Goal: Entertainment & Leisure: Browse casually

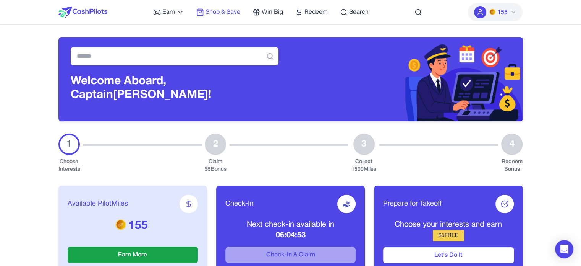
click at [224, 13] on span "Shop & Save" at bounding box center [223, 12] width 35 height 9
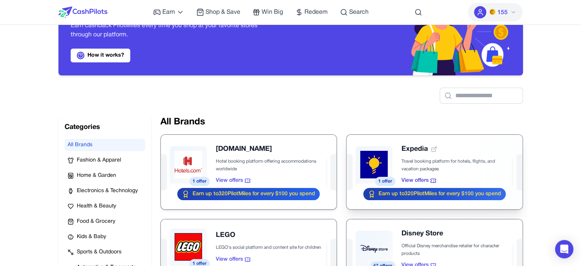
scroll to position [76, 0]
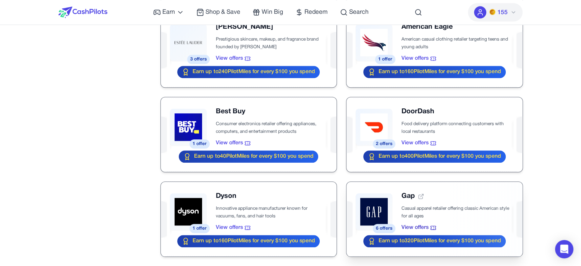
scroll to position [802, 0]
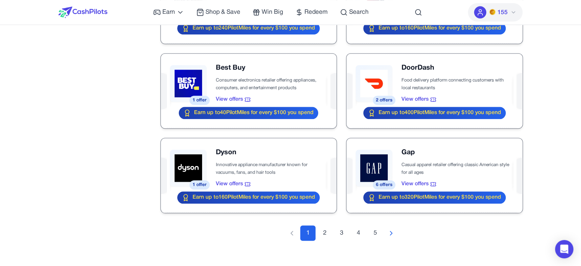
click at [426, 231] on div "1 2 3 4 5" at bounding box center [341, 232] width 363 height 15
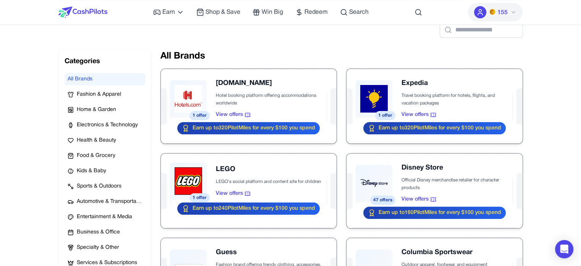
scroll to position [0, 0]
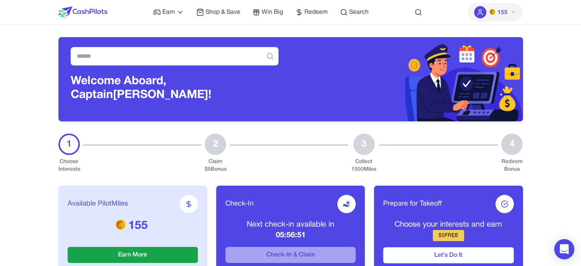
click at [571, 251] on div "Open Intercom Messenger" at bounding box center [564, 249] width 20 height 20
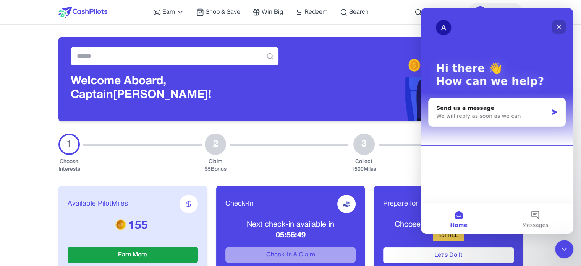
click at [557, 24] on icon "Close" at bounding box center [559, 27] width 6 height 6
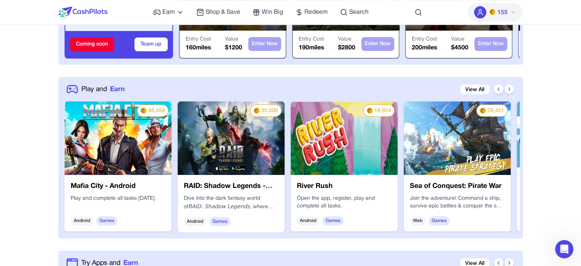
scroll to position [344, 0]
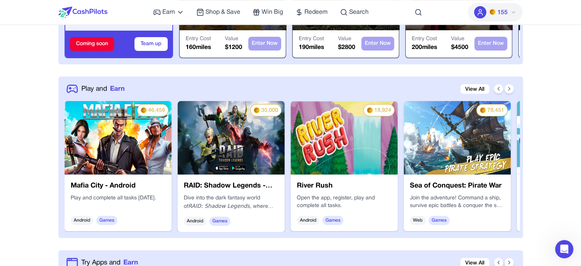
click at [215, 138] on img at bounding box center [231, 137] width 107 height 73
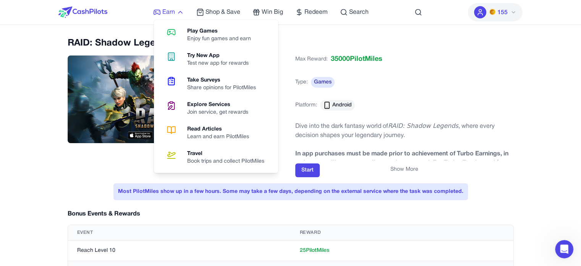
click at [180, 13] on icon at bounding box center [180, 12] width 8 height 8
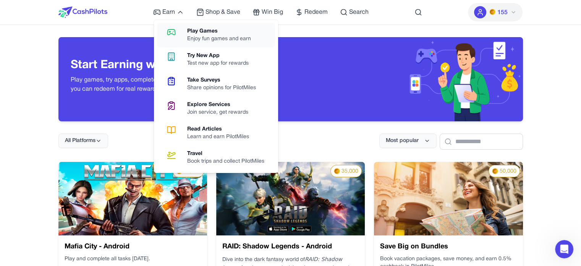
click at [202, 32] on div "Play Games" at bounding box center [222, 32] width 70 height 8
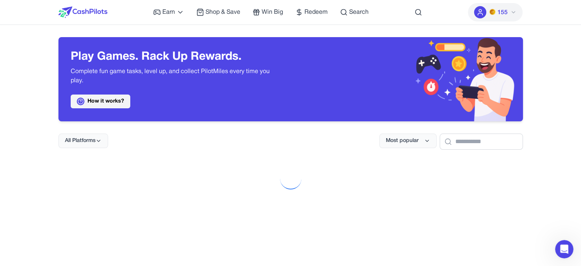
click at [127, 103] on link "How it works?" at bounding box center [101, 101] width 60 height 14
